Goal: Task Accomplishment & Management: Manage account settings

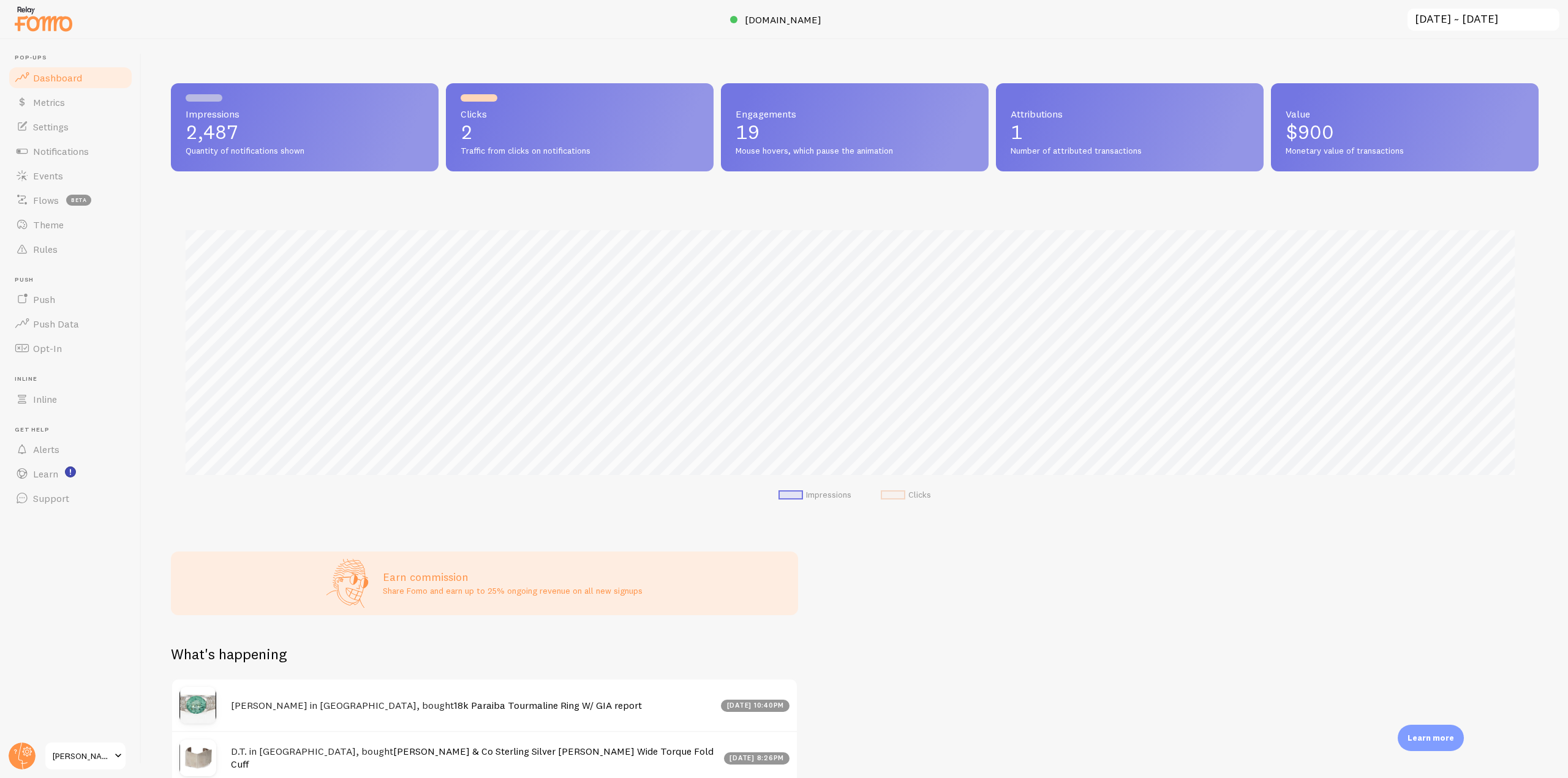
scroll to position [322, 1358]
click at [24, 753] on icon at bounding box center [27, 752] width 7 height 7
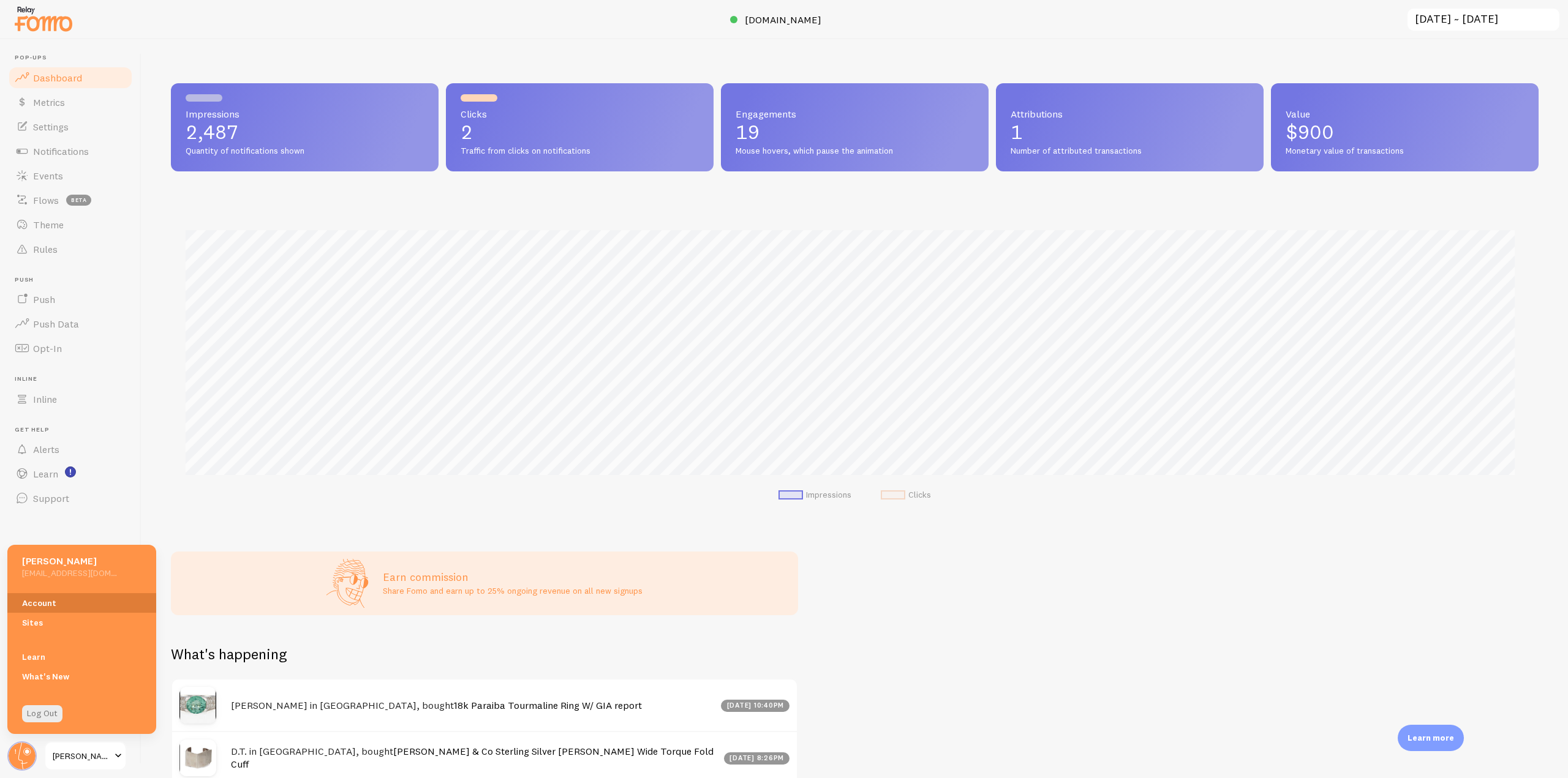
click at [64, 603] on link "Account" at bounding box center [82, 603] width 149 height 20
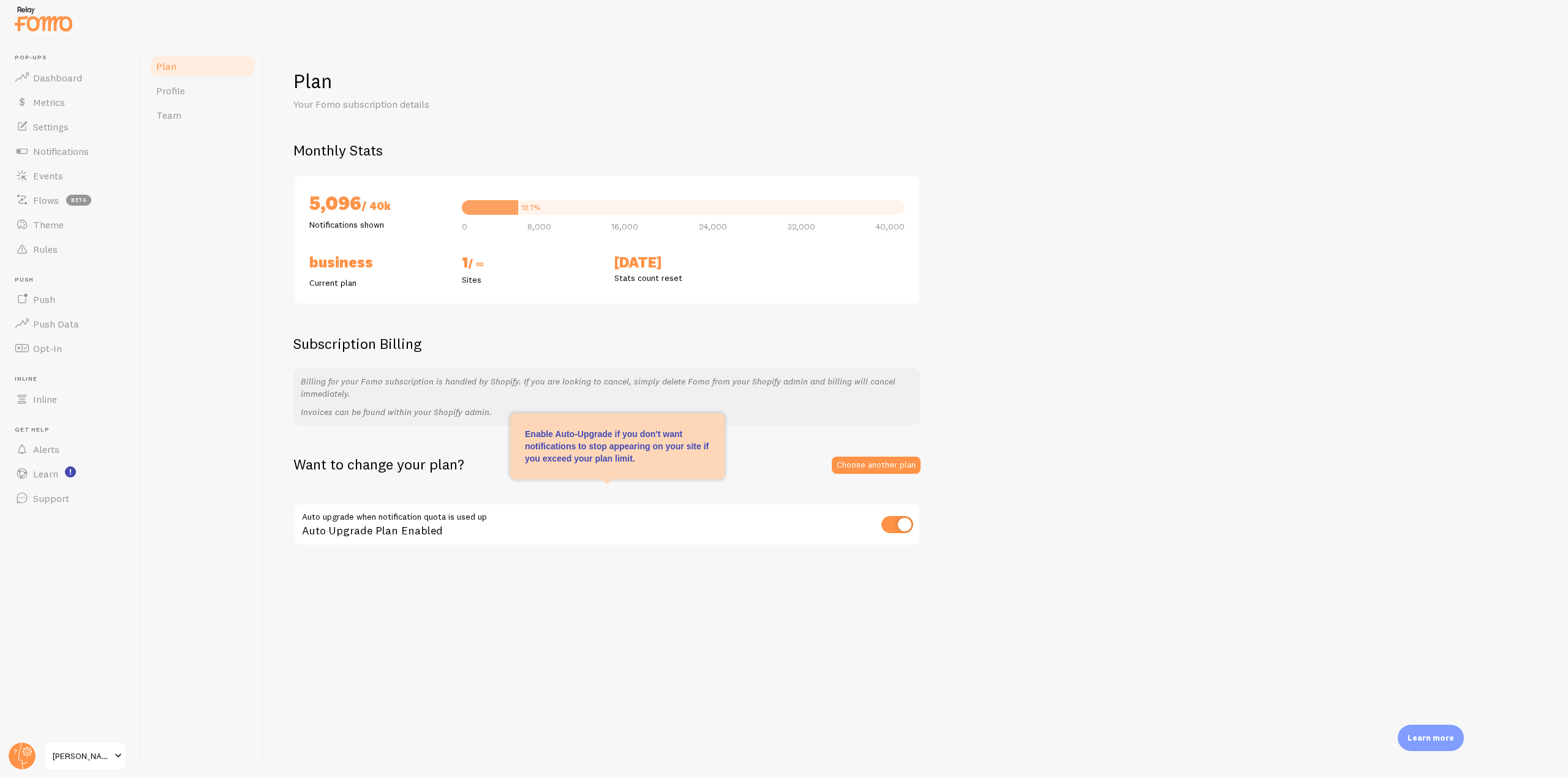
click at [901, 525] on input "checkbox" at bounding box center [897, 525] width 32 height 17
checkbox input "false"
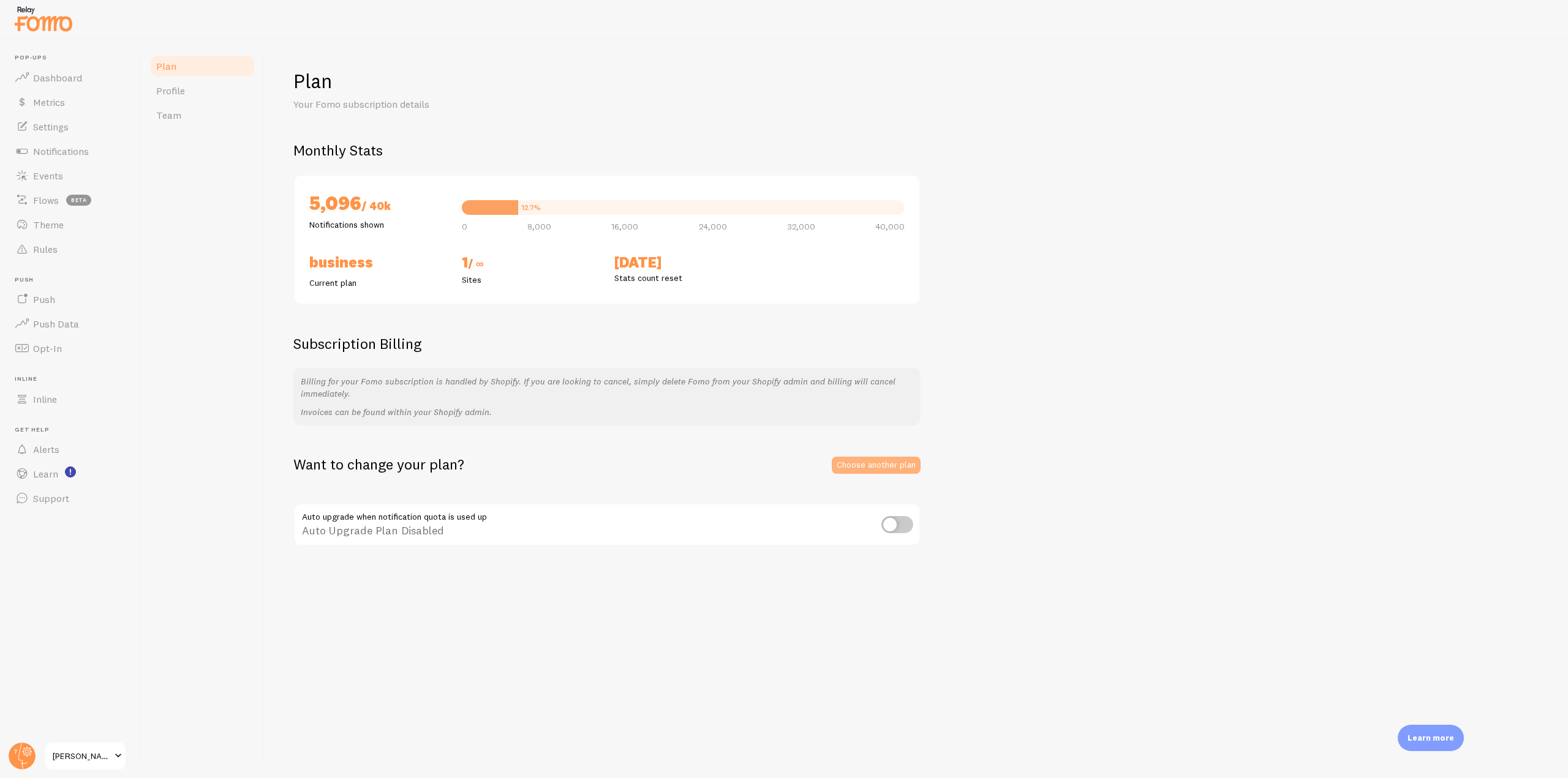
click at [883, 463] on link "Choose another plan" at bounding box center [876, 465] width 89 height 17
